Goal: Task Accomplishment & Management: Use online tool/utility

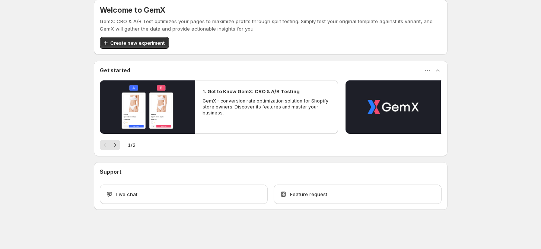
scroll to position [9, 0]
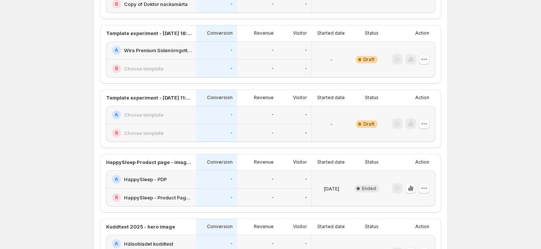
scroll to position [59, 0]
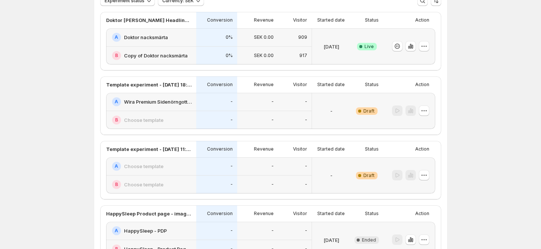
click at [158, 36] on h2 "Doktor nacksmärta" at bounding box center [146, 37] width 44 height 7
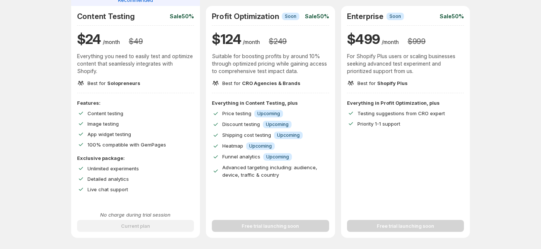
scroll to position [50, 0]
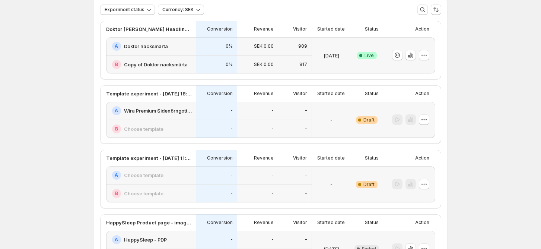
click at [155, 48] on h2 "Doktor nacksmärta" at bounding box center [146, 45] width 44 height 7
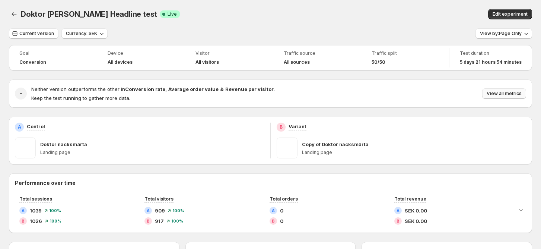
click at [519, 94] on span "View all metrics" at bounding box center [504, 94] width 35 height 6
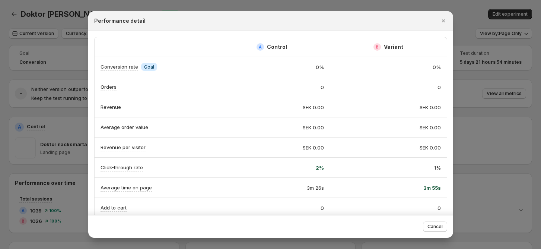
click at [494, 38] on div at bounding box center [270, 124] width 541 height 249
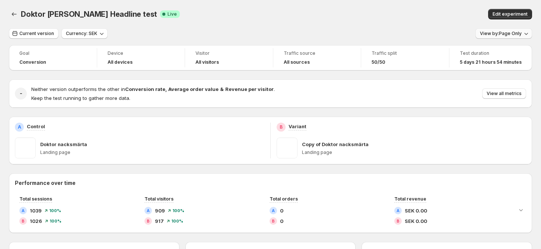
click at [499, 35] on span "View by: Page Only" at bounding box center [501, 34] width 42 height 6
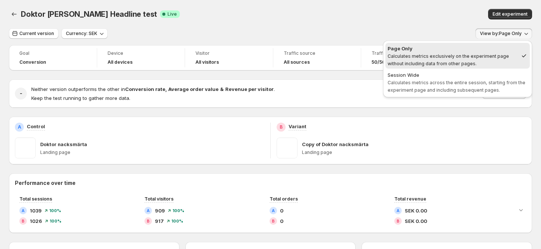
click at [461, 61] on span "Calculates metrics exclusively on the experiment page without including data fr…" at bounding box center [448, 59] width 121 height 13
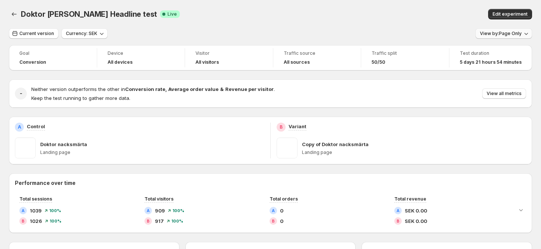
click at [483, 35] on button "View by: Page Only" at bounding box center [504, 33] width 57 height 10
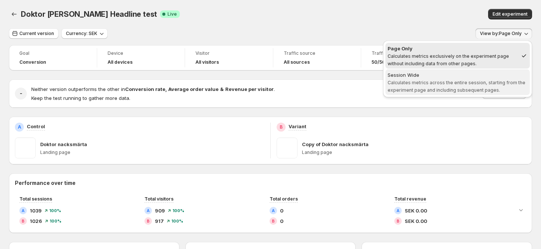
click at [471, 77] on div "Session Wide" at bounding box center [458, 74] width 140 height 7
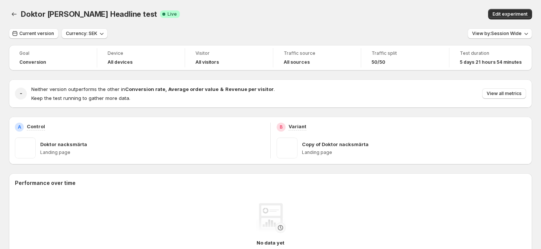
click at [393, 28] on div "Doktor [PERSON_NAME] Headline test. This page is ready Doktor Nacksmärta Headli…" at bounding box center [271, 14] width 524 height 28
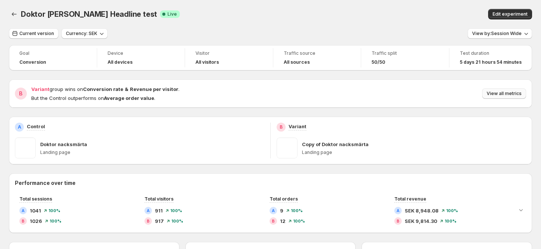
click at [508, 91] on span "View all metrics" at bounding box center [504, 94] width 35 height 6
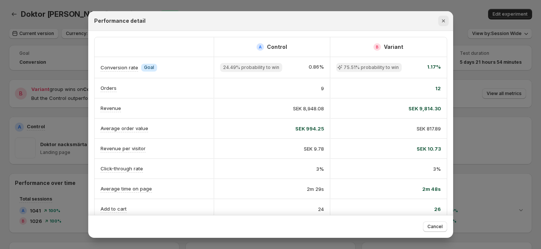
click at [443, 21] on icon "Close" at bounding box center [443, 20] width 3 height 3
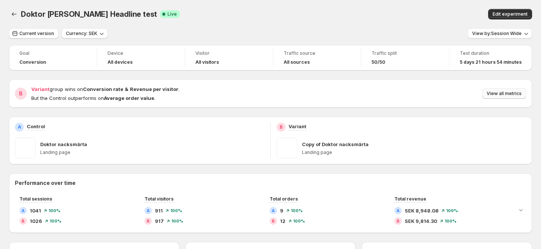
click at [496, 91] on span "View all metrics" at bounding box center [504, 94] width 35 height 6
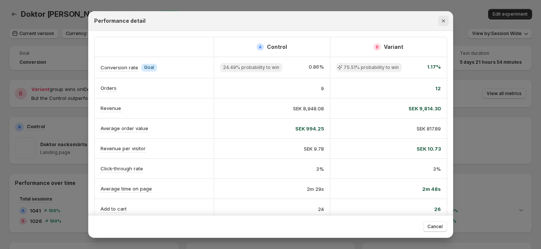
click at [444, 19] on icon "Close" at bounding box center [443, 20] width 7 height 7
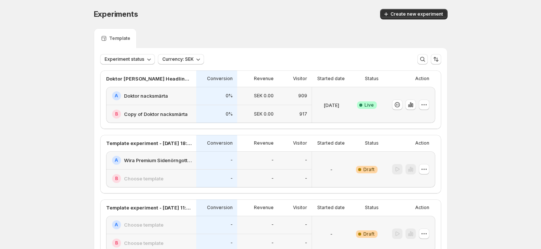
click at [141, 94] on h2 "Doktor nacksmärta" at bounding box center [146, 95] width 44 height 7
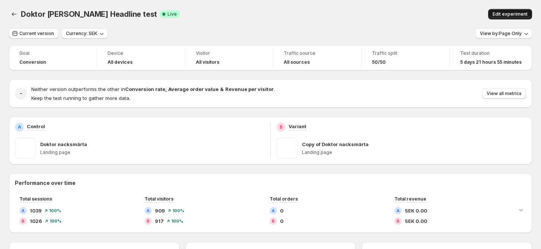
click at [499, 15] on button "Edit experiment" at bounding box center [510, 14] width 44 height 10
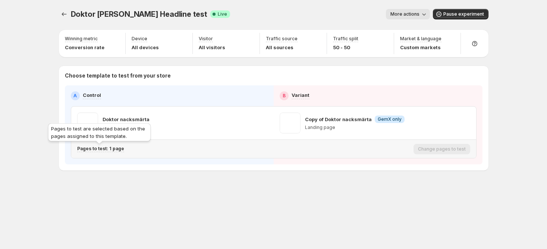
click at [105, 150] on p "Pages to test: 1 page" at bounding box center [100, 149] width 47 height 6
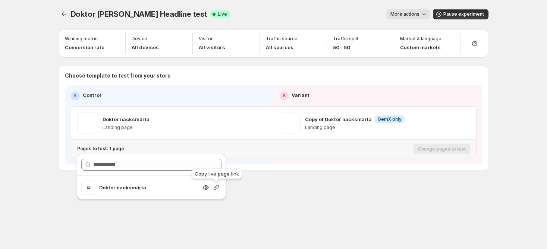
click at [213, 186] on icon "Search for and select a customer segment" at bounding box center [215, 187] width 7 height 7
